Goal: Transaction & Acquisition: Book appointment/travel/reservation

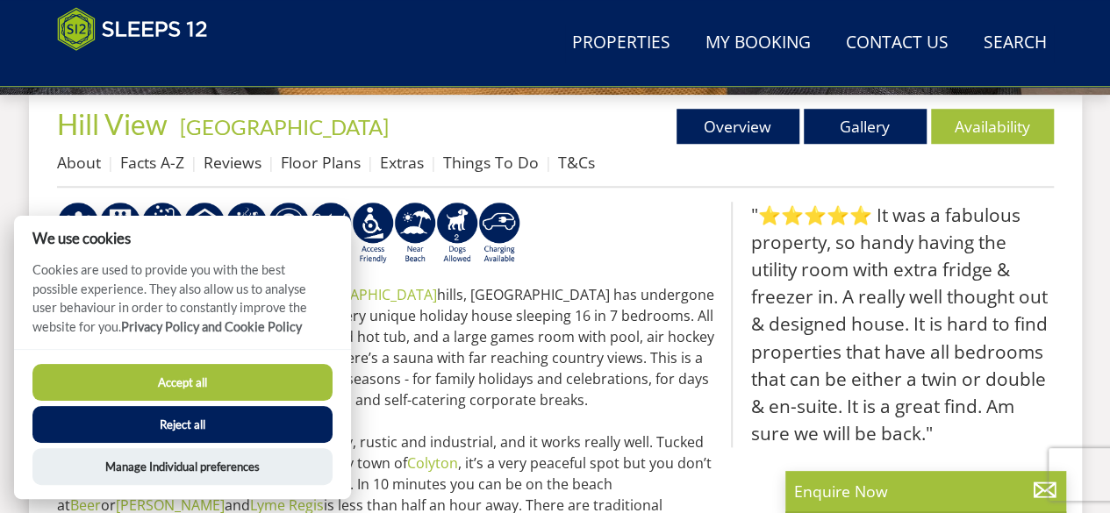
scroll to position [667, 0]
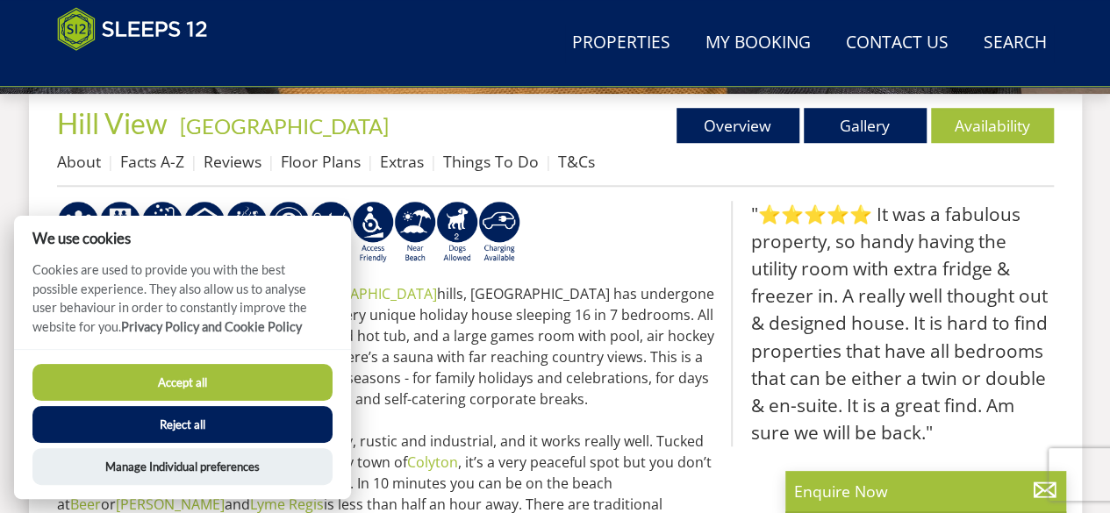
click at [184, 417] on button "Reject all" at bounding box center [182, 424] width 300 height 37
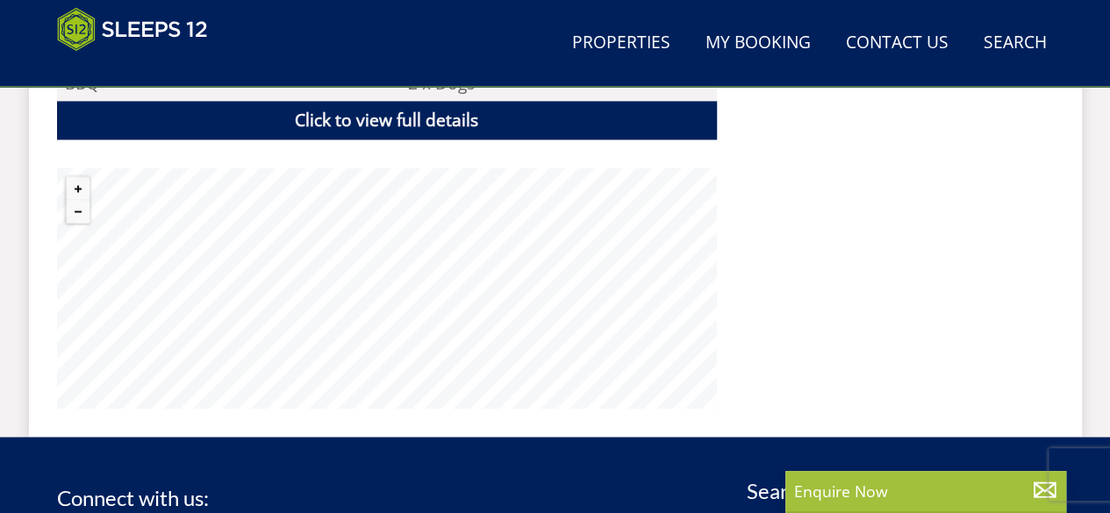
scroll to position [1373, 0]
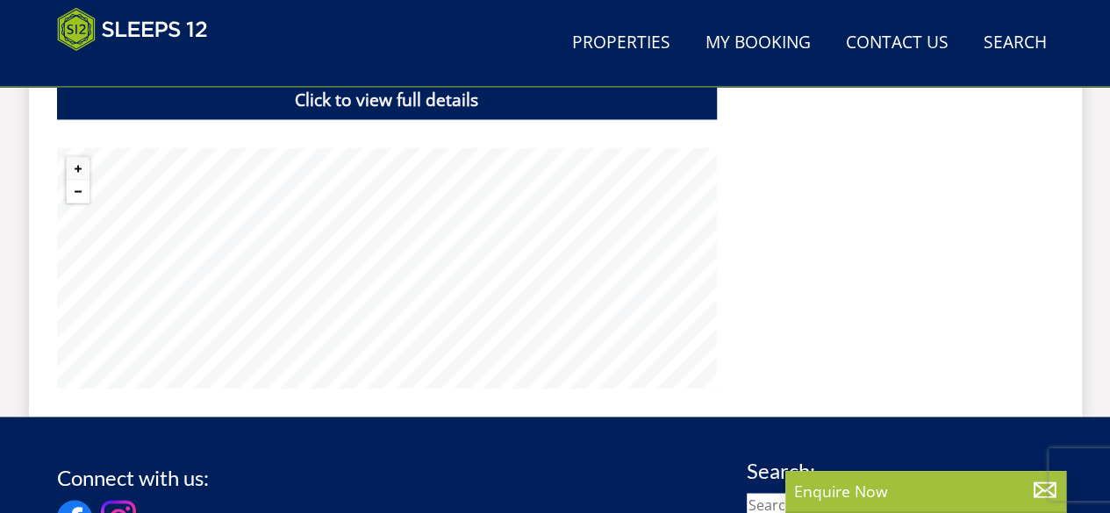
click at [85, 195] on button "Zoom out" at bounding box center [78, 191] width 23 height 23
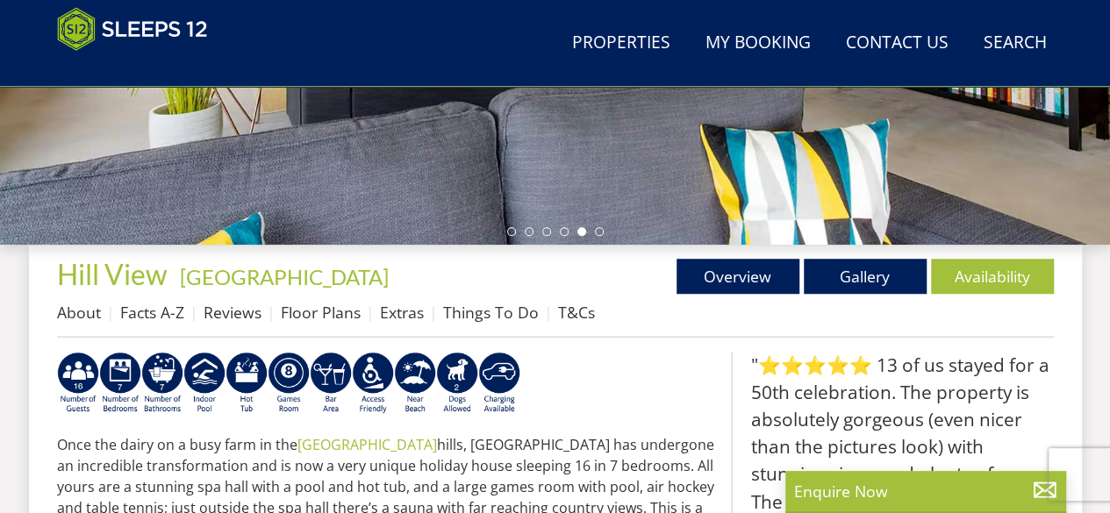
scroll to position [575, 0]
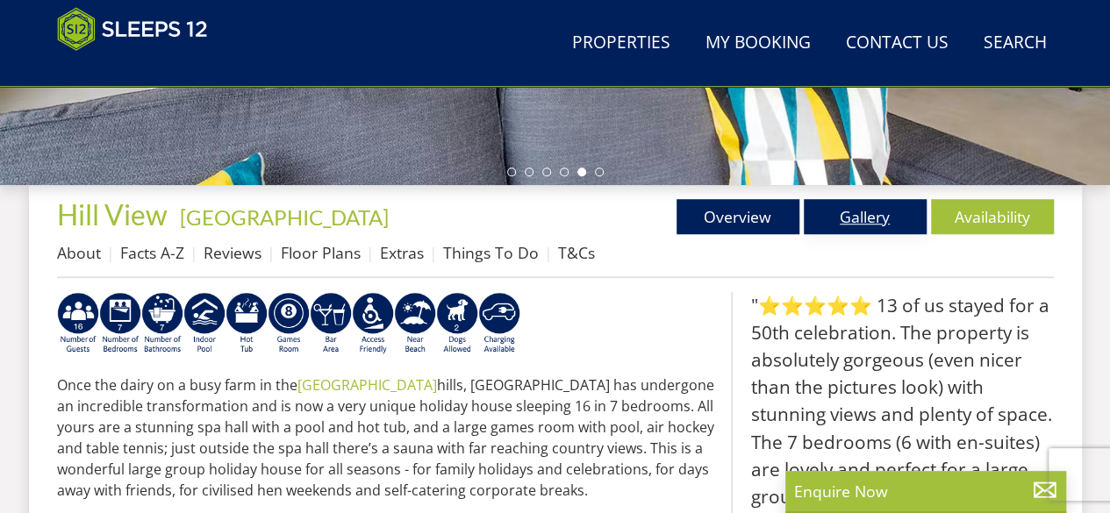
click at [848, 216] on link "Gallery" at bounding box center [865, 216] width 123 height 35
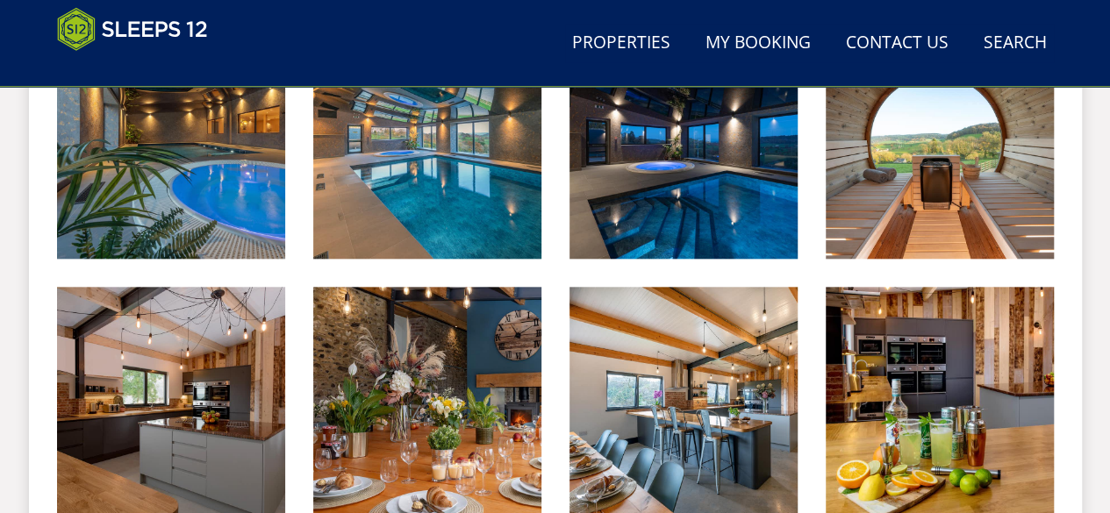
scroll to position [969, 0]
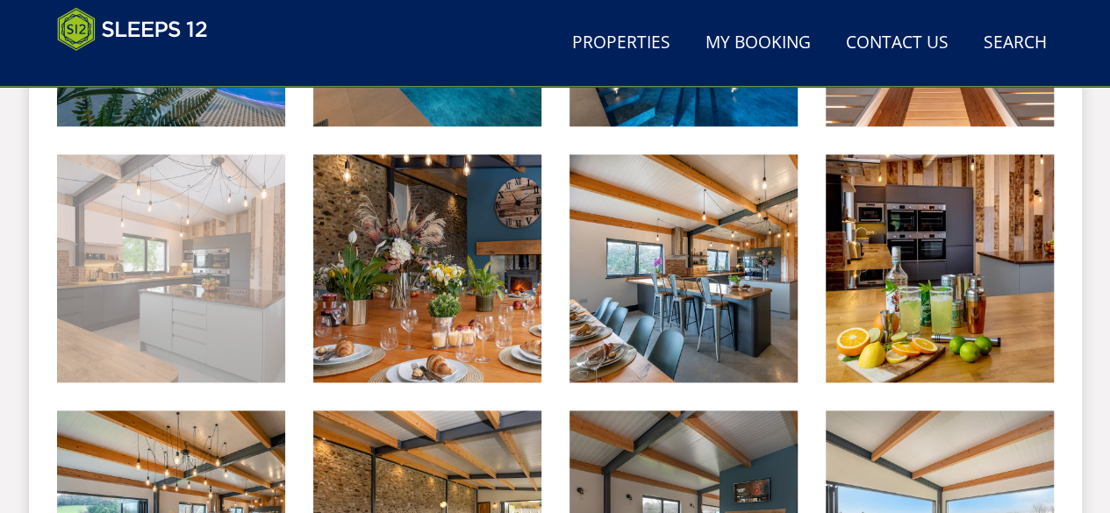
click at [239, 318] on img at bounding box center [171, 268] width 228 height 228
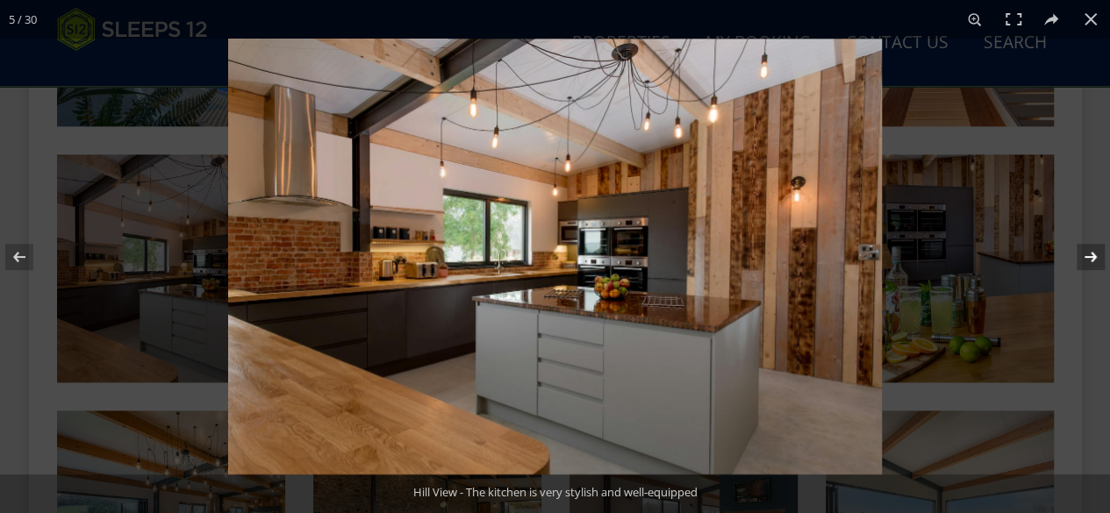
click at [1088, 260] on button at bounding box center [1078, 257] width 61 height 88
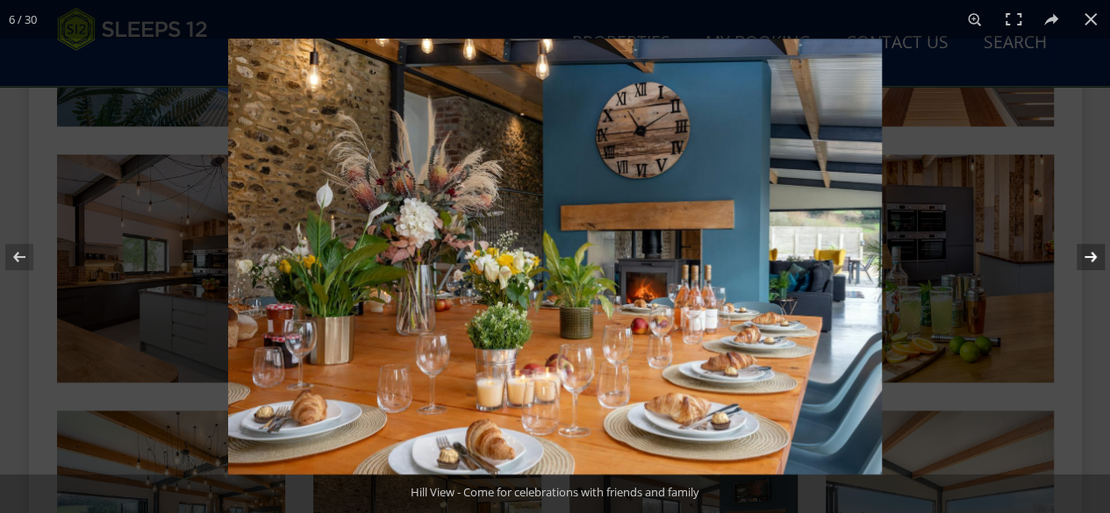
click at [1088, 260] on button at bounding box center [1078, 257] width 61 height 88
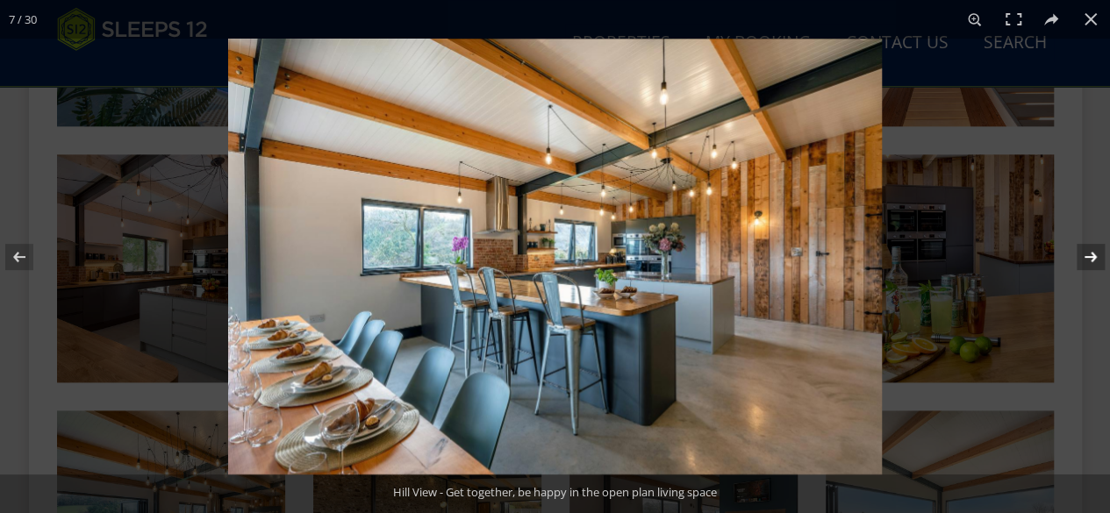
click at [1088, 260] on button at bounding box center [1078, 257] width 61 height 88
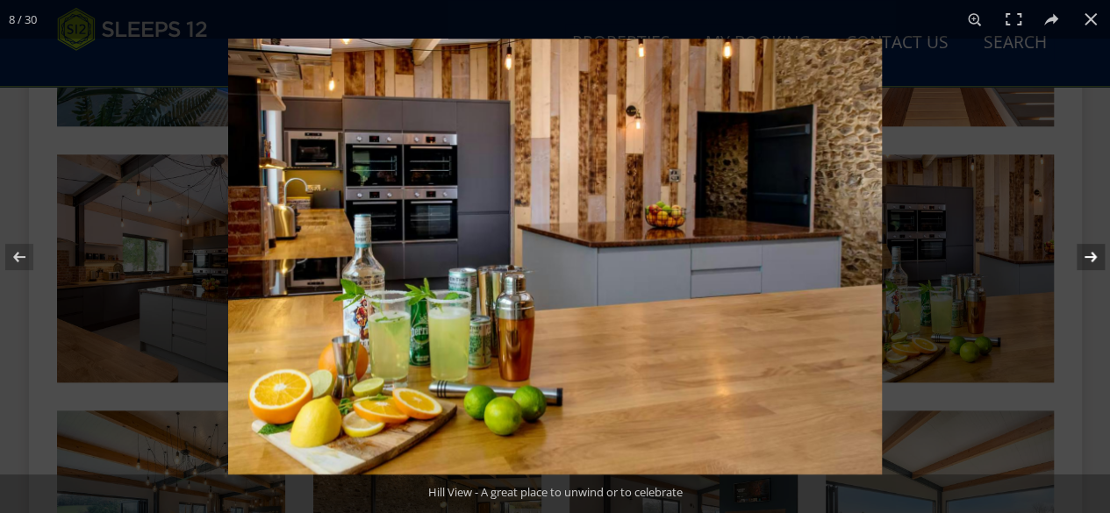
click at [1088, 260] on button at bounding box center [1078, 257] width 61 height 88
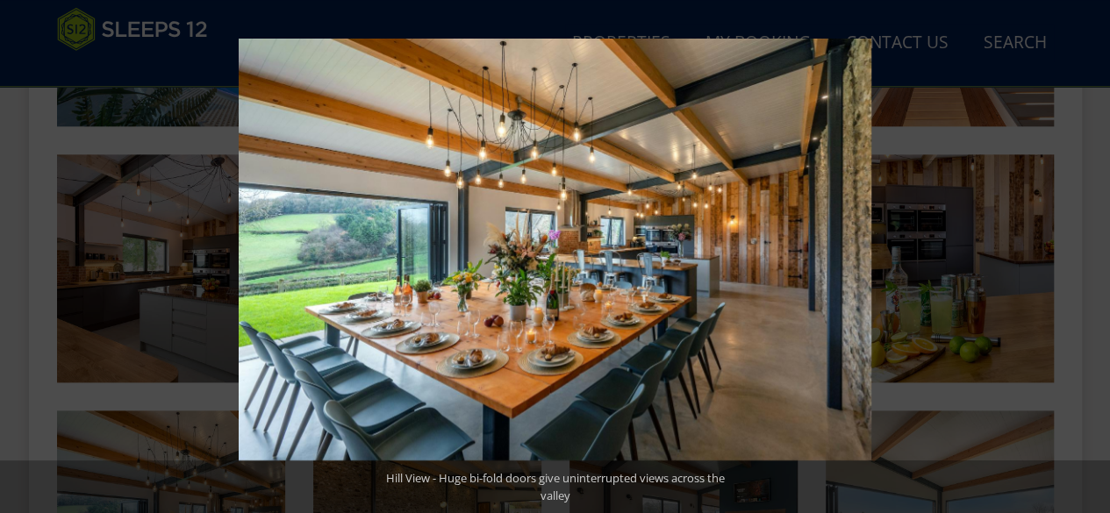
click at [1088, 260] on button at bounding box center [1078, 257] width 61 height 88
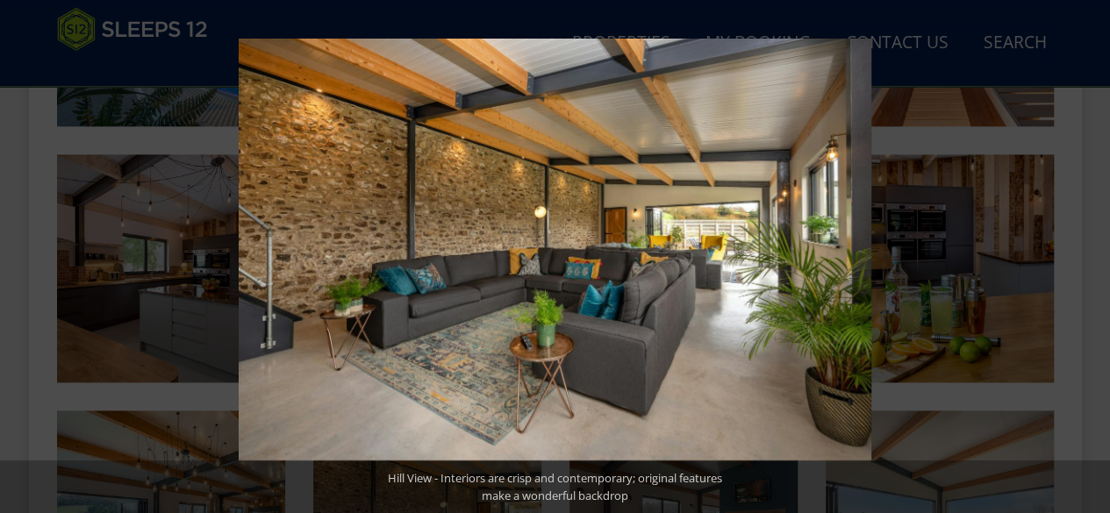
click at [1088, 260] on button at bounding box center [1078, 257] width 61 height 88
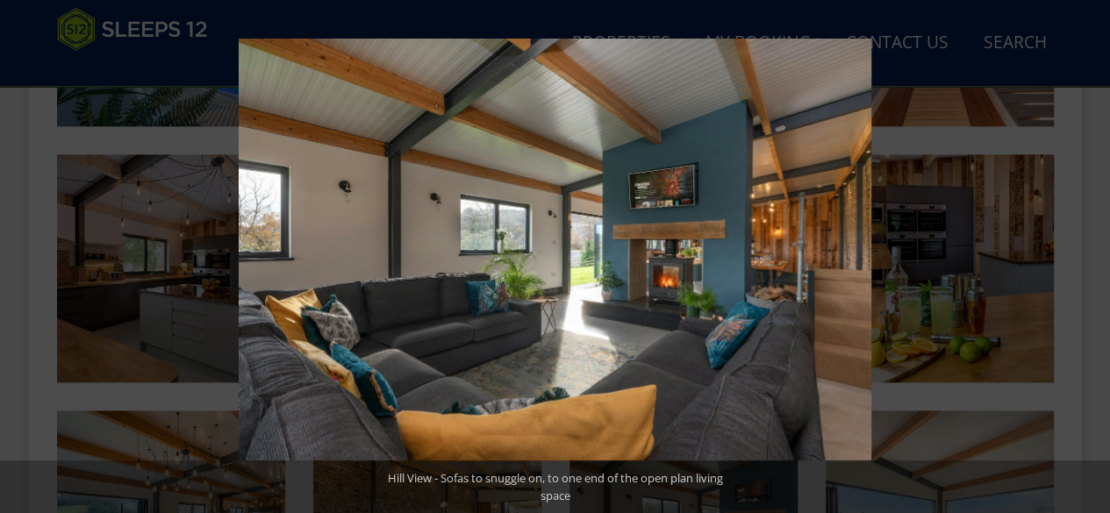
click at [1088, 260] on button at bounding box center [1078, 257] width 61 height 88
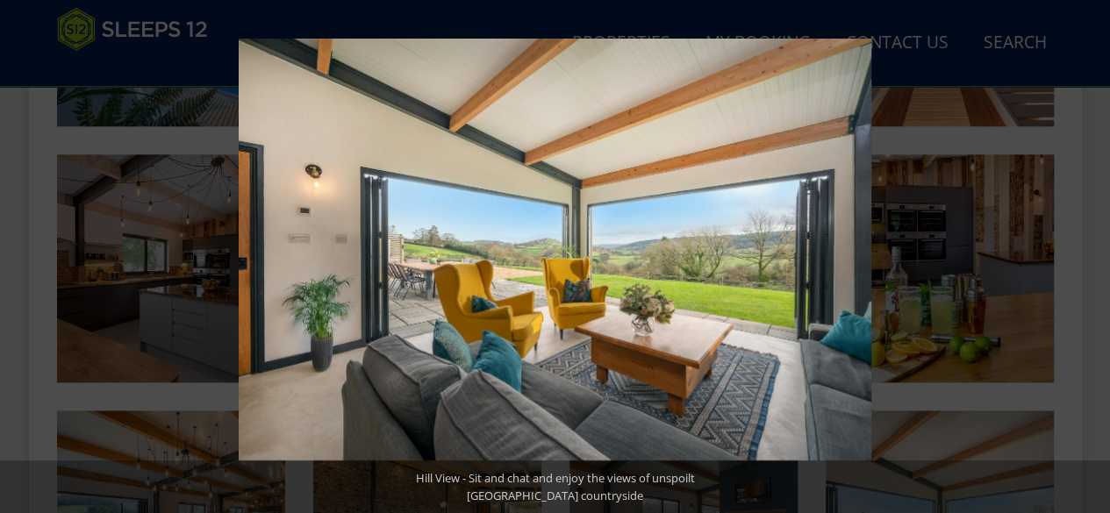
click at [1088, 260] on button at bounding box center [1078, 257] width 61 height 88
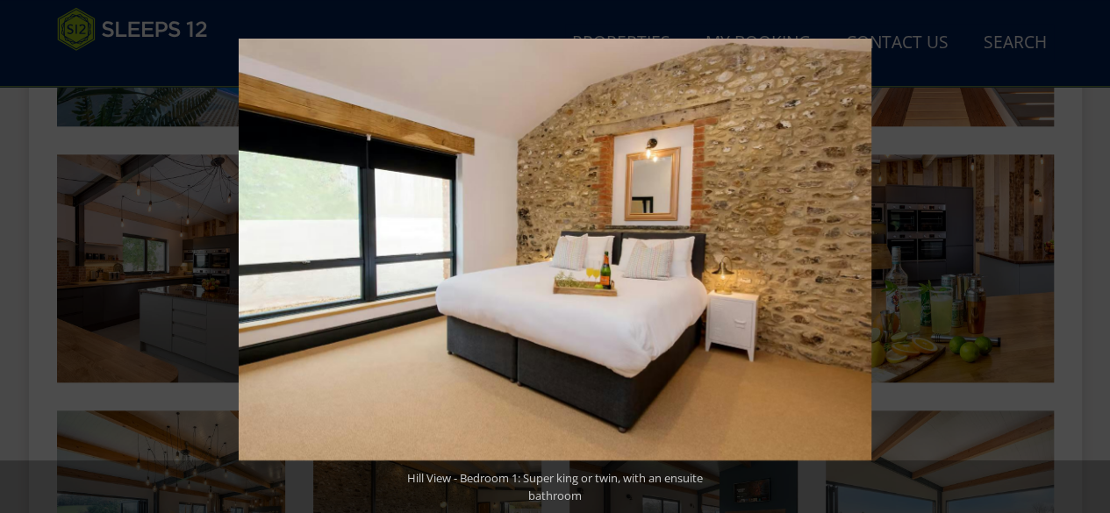
click at [1088, 260] on button at bounding box center [1078, 257] width 61 height 88
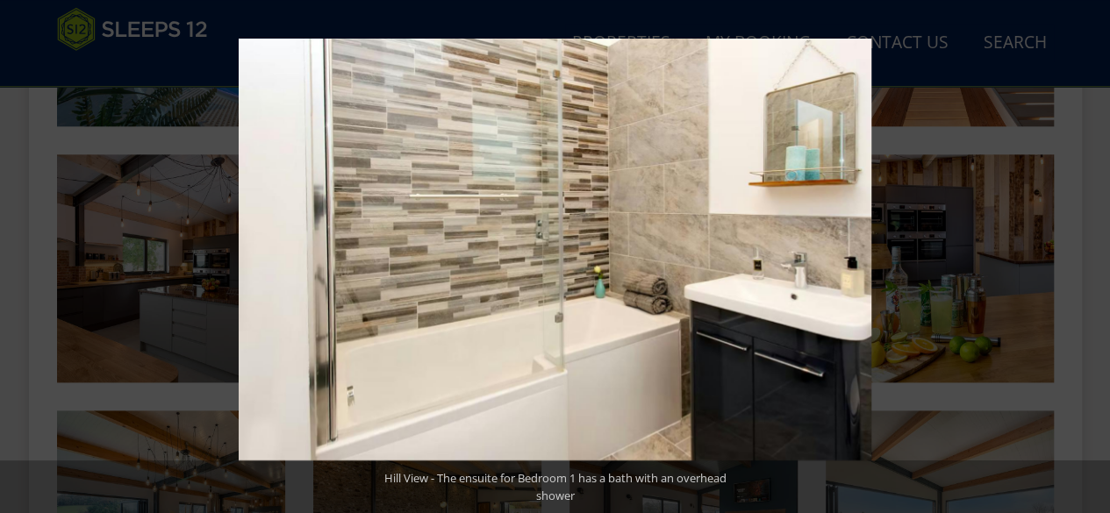
click at [1088, 260] on button at bounding box center [1078, 257] width 61 height 88
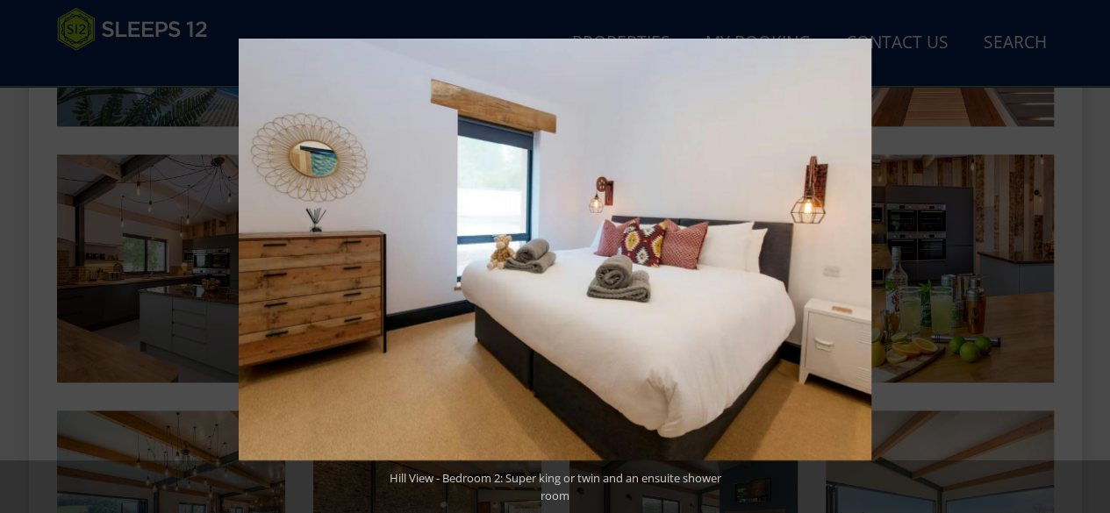
click at [1088, 260] on button at bounding box center [1078, 257] width 61 height 88
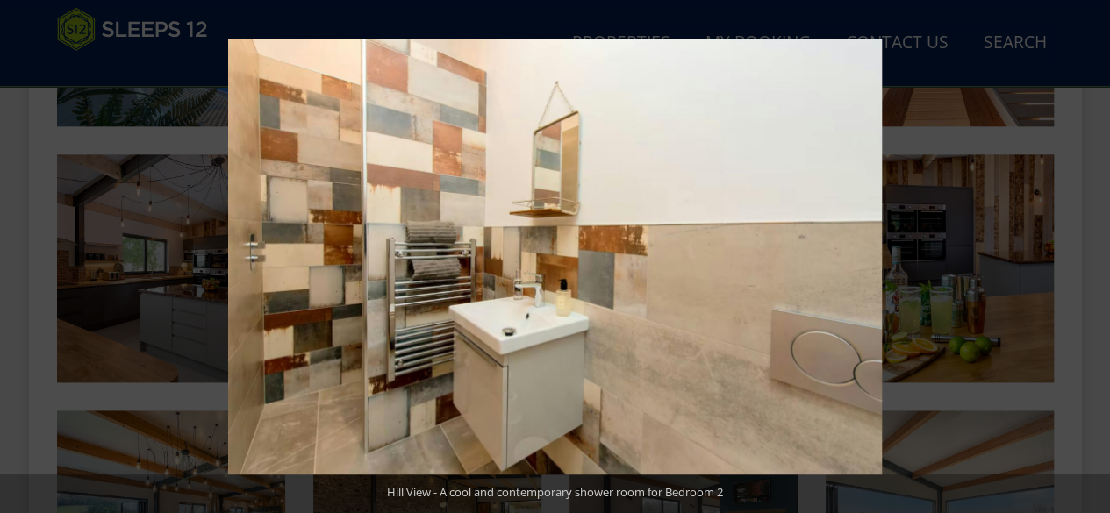
click at [1088, 260] on button at bounding box center [1078, 257] width 61 height 88
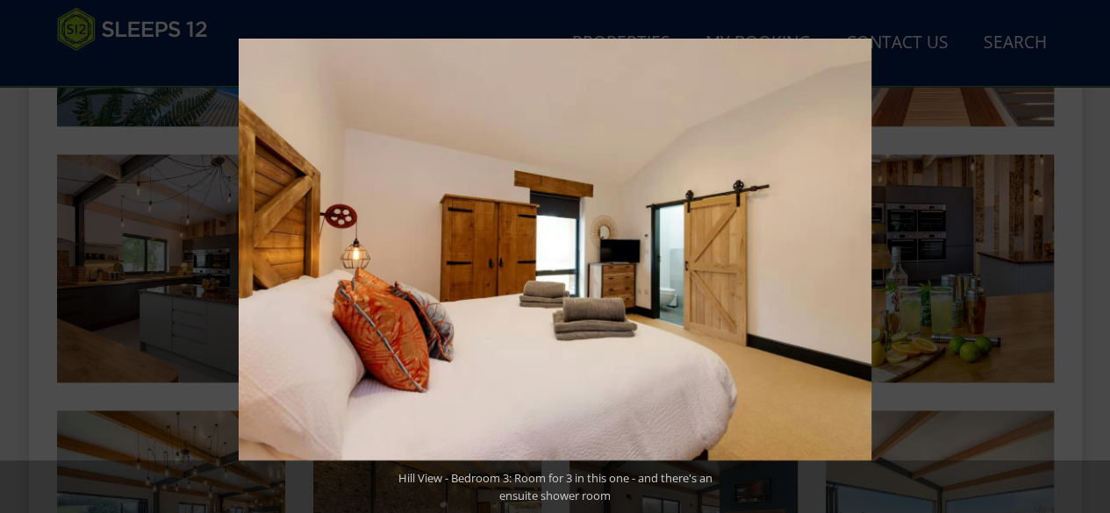
click at [1088, 260] on button at bounding box center [1078, 257] width 61 height 88
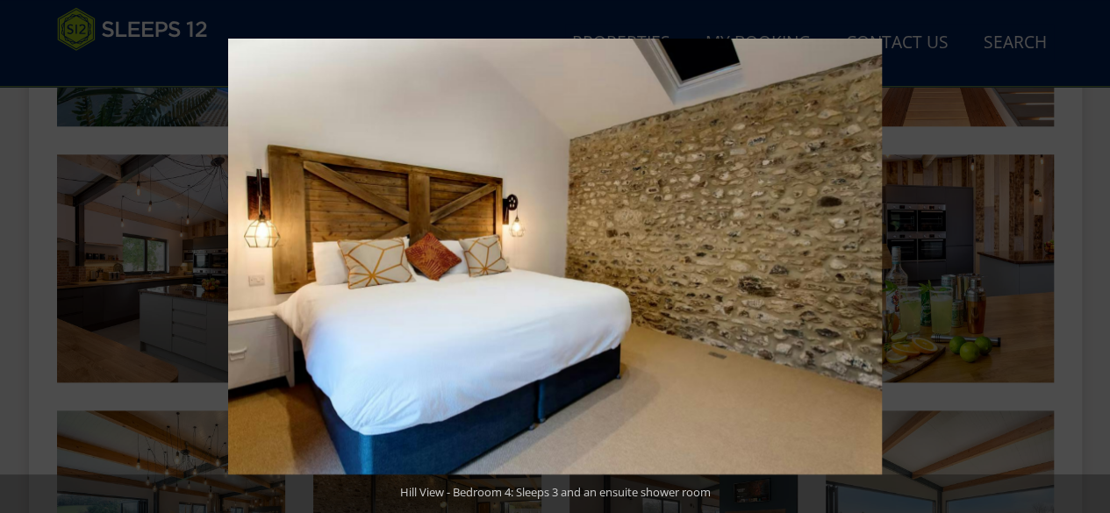
click at [1088, 260] on button at bounding box center [1078, 257] width 61 height 88
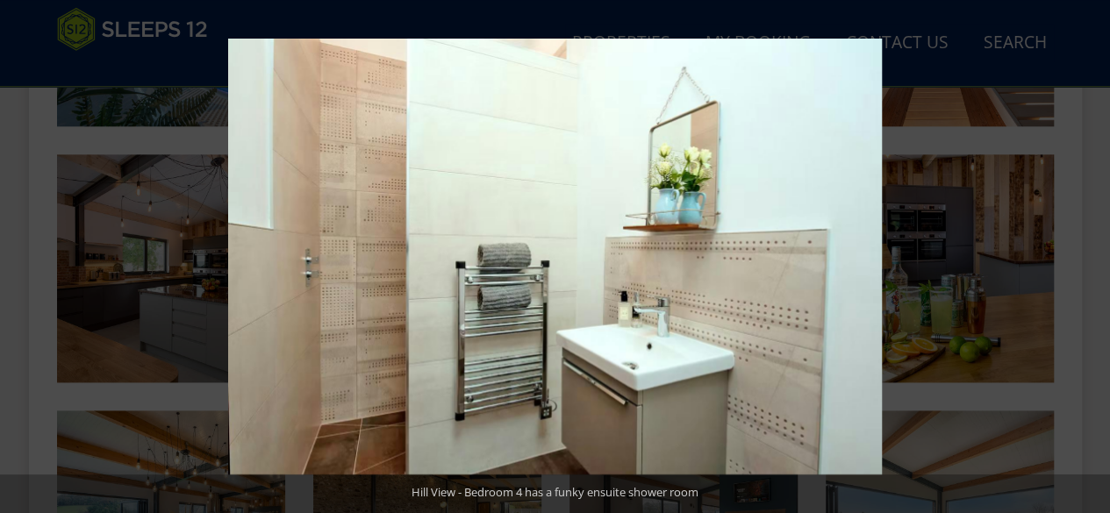
click at [1088, 260] on button at bounding box center [1078, 257] width 61 height 88
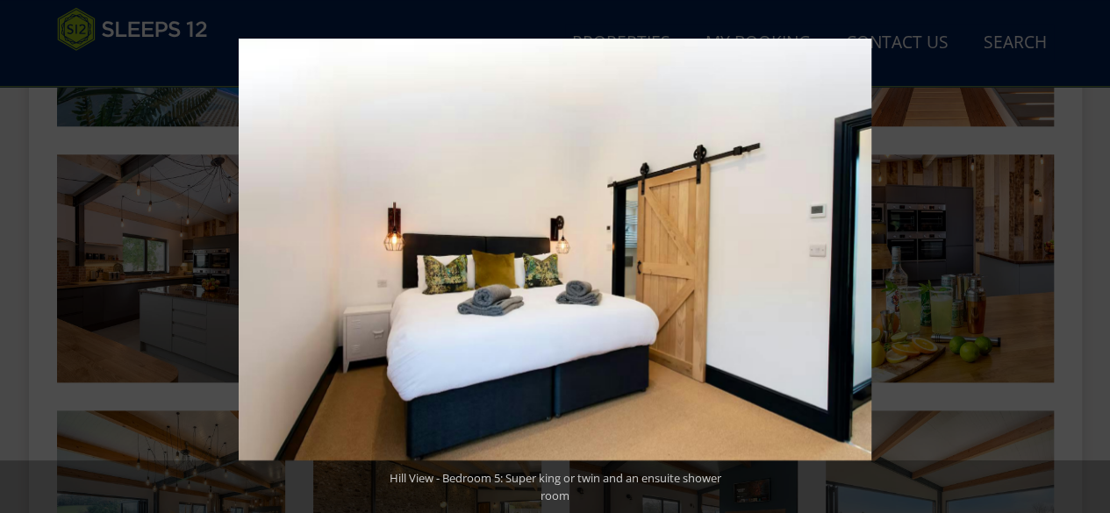
click at [1088, 260] on button at bounding box center [1078, 257] width 61 height 88
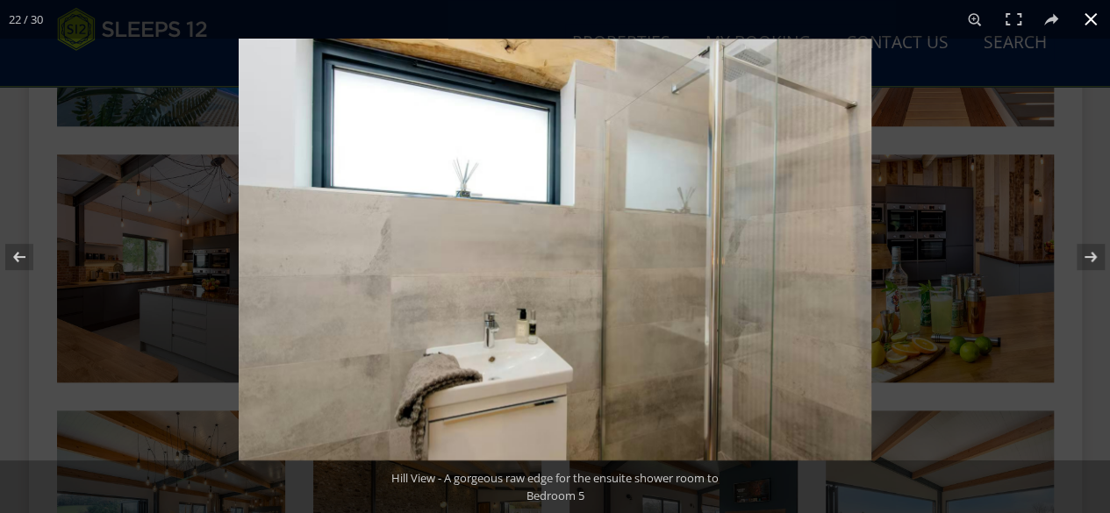
click at [1088, 22] on button at bounding box center [1090, 19] width 39 height 39
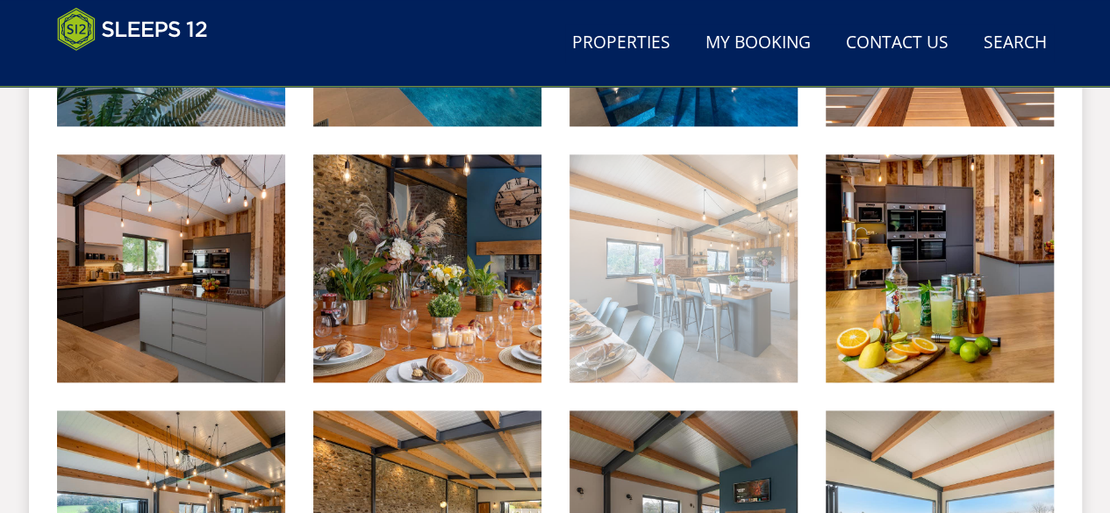
scroll to position [0, 0]
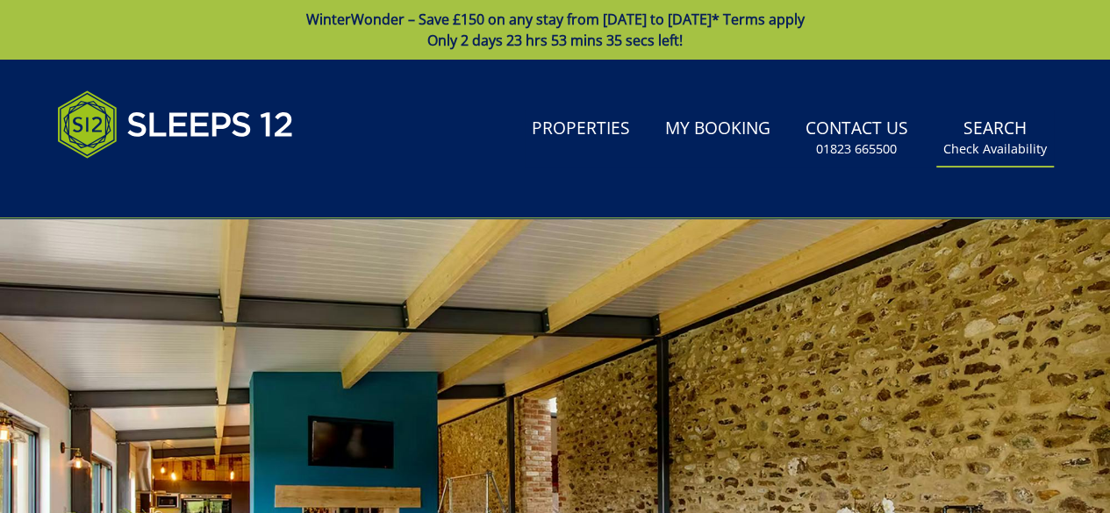
click at [1026, 143] on small "Check Availability" at bounding box center [995, 149] width 104 height 18
click at [987, 132] on link "Search Check Availability" at bounding box center [995, 138] width 118 height 57
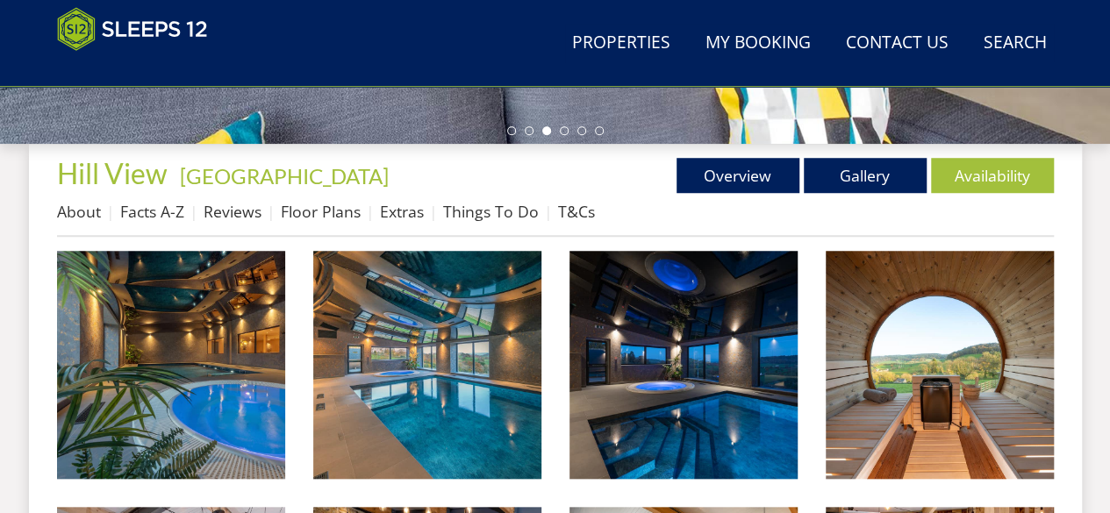
scroll to position [618, 0]
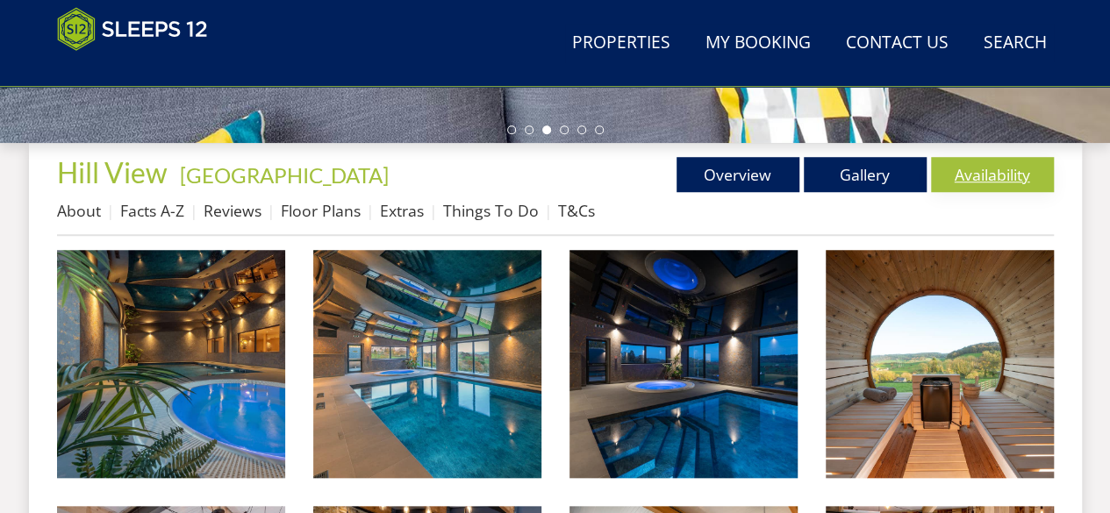
click at [999, 166] on link "Availability" at bounding box center [992, 174] width 123 height 35
